Goal: Task Accomplishment & Management: Use online tool/utility

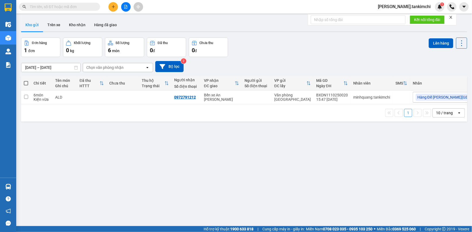
click at [66, 8] on input "text" at bounding box center [62, 7] width 64 height 6
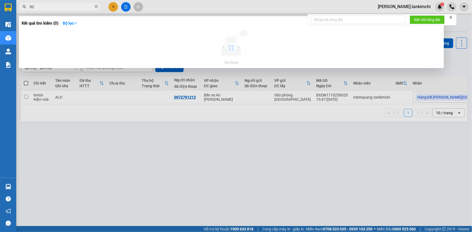
type input "0"
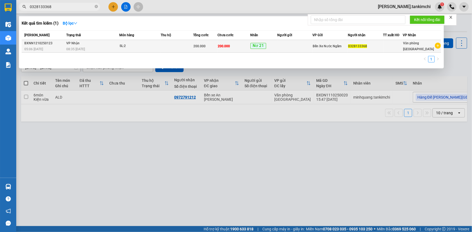
type input "0328133368"
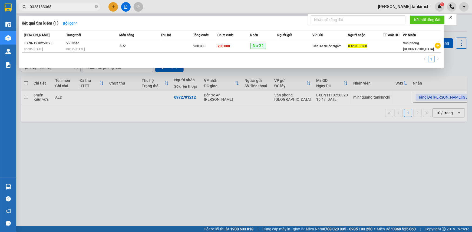
click at [208, 45] on div "200.000" at bounding box center [205, 46] width 24 height 6
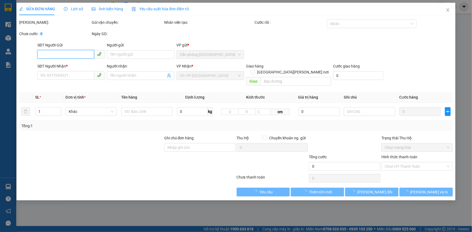
type input "0328133368"
type input "200.000"
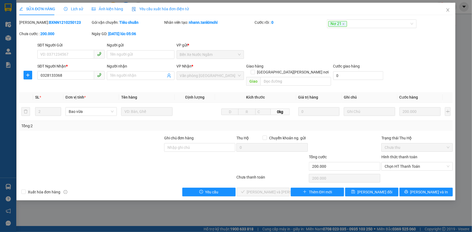
click at [81, 9] on span "Lịch sử" at bounding box center [73, 9] width 19 height 4
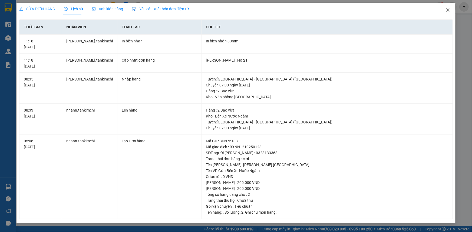
click at [448, 10] on icon "close" at bounding box center [447, 10] width 4 height 4
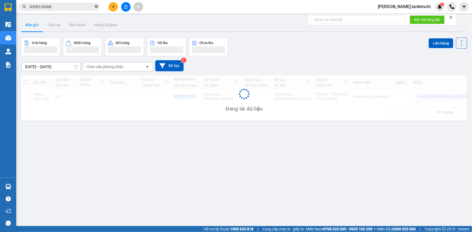
click at [97, 7] on icon "close-circle" at bounding box center [96, 6] width 3 height 3
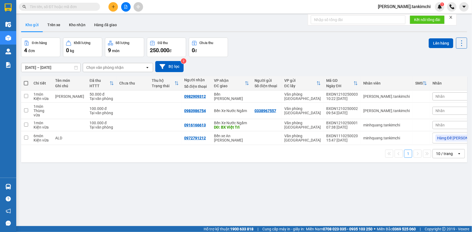
click at [62, 6] on input "text" at bounding box center [62, 7] width 64 height 6
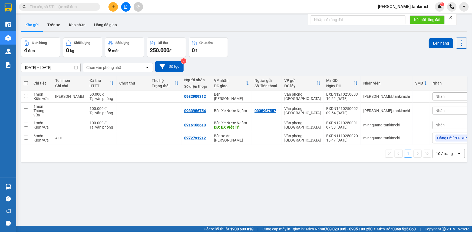
click at [78, 8] on input "text" at bounding box center [62, 7] width 64 height 6
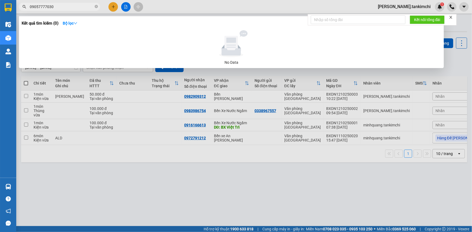
click at [41, 4] on input "09057777030" at bounding box center [62, 7] width 64 height 6
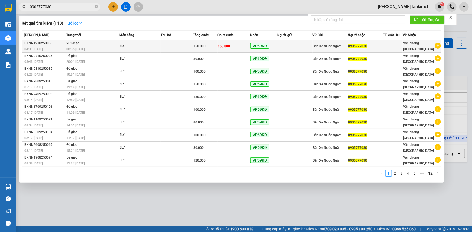
type input "0905777030"
click at [96, 49] on div "08:35 [DATE]" at bounding box center [92, 49] width 53 height 6
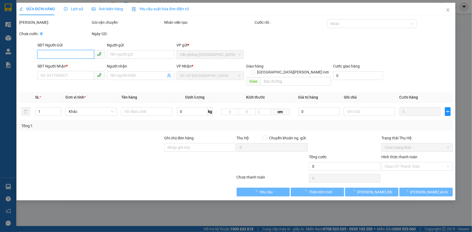
type input "0905777030"
type input "150.000"
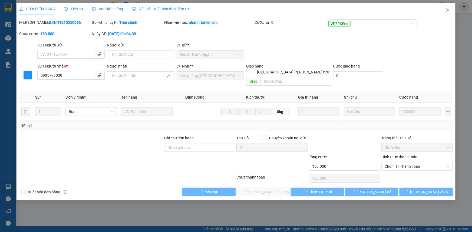
click at [82, 8] on div "SỬA ĐƠN HÀNG Lịch sử [PERSON_NAME] hàng Yêu cầu xuất [PERSON_NAME] điện tử" at bounding box center [103, 9] width 169 height 12
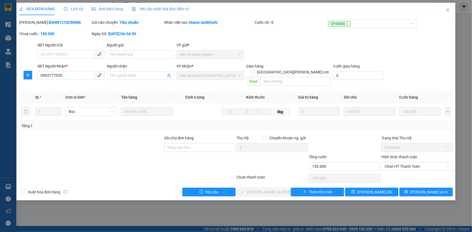
click at [74, 8] on span "Lịch sử" at bounding box center [73, 9] width 19 height 4
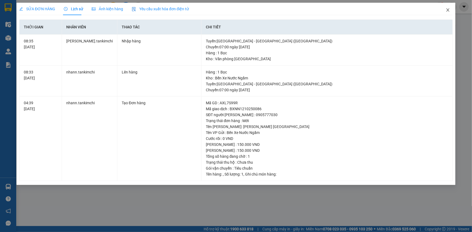
click at [449, 10] on icon "close" at bounding box center [447, 10] width 4 height 4
